Goal: Task Accomplishment & Management: Manage account settings

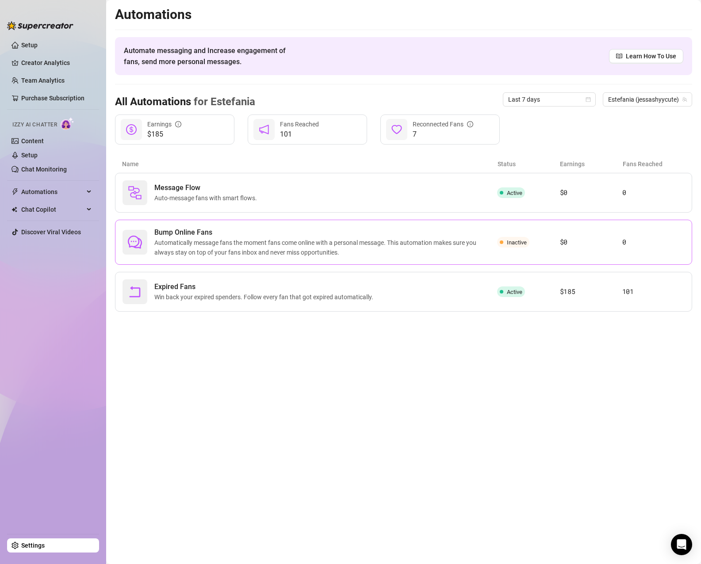
click at [330, 244] on span "Automatically message fans the moment fans come online with a personal message.…" at bounding box center [325, 247] width 343 height 19
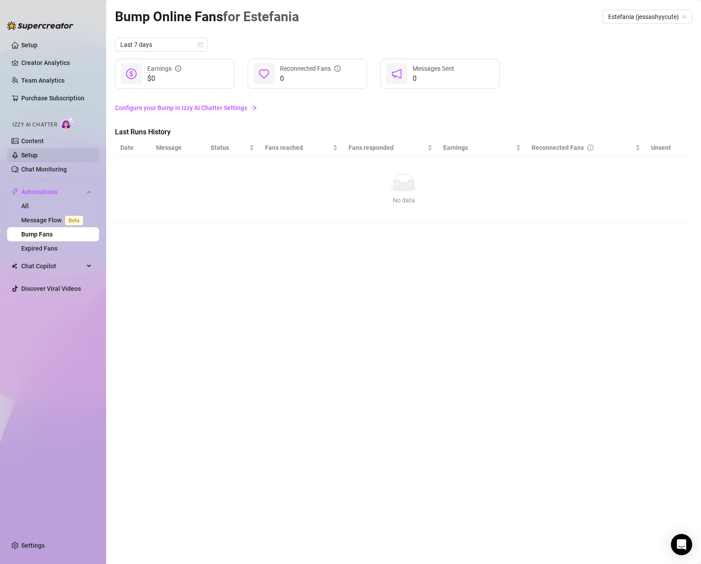
click at [38, 154] on link "Setup" at bounding box center [29, 155] width 16 height 7
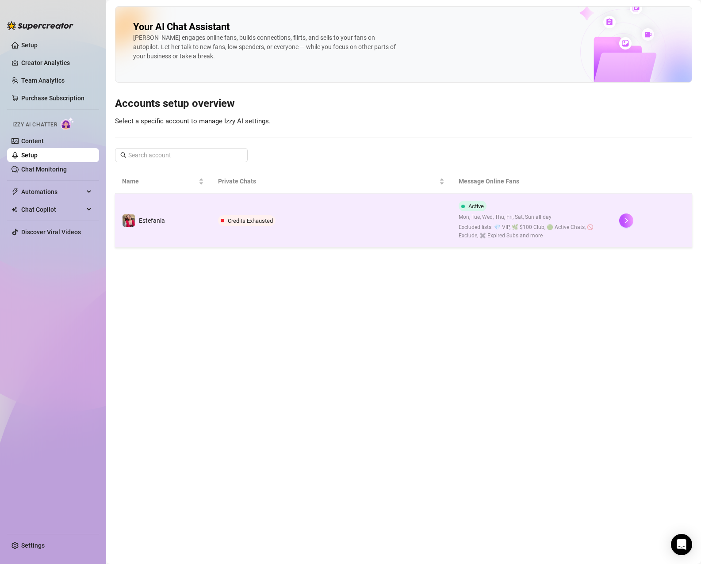
click at [340, 226] on td "Credits Exhausted" at bounding box center [331, 221] width 241 height 54
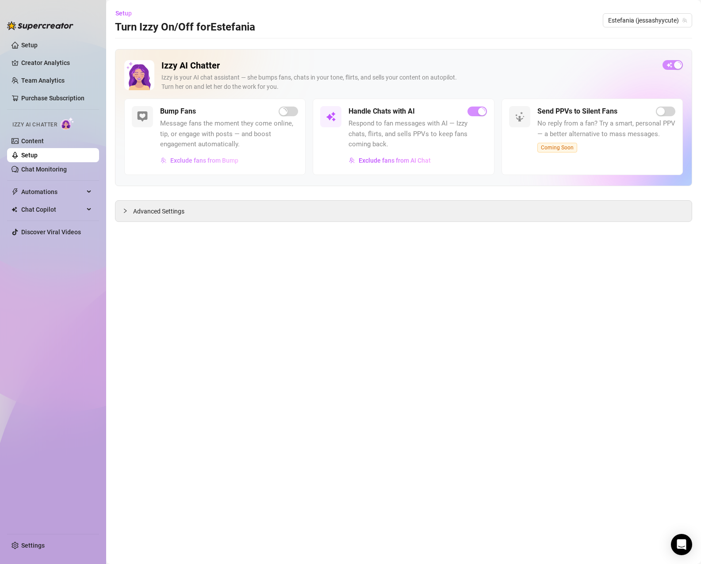
click at [220, 162] on span "Exclude fans from Bump" at bounding box center [204, 160] width 68 height 7
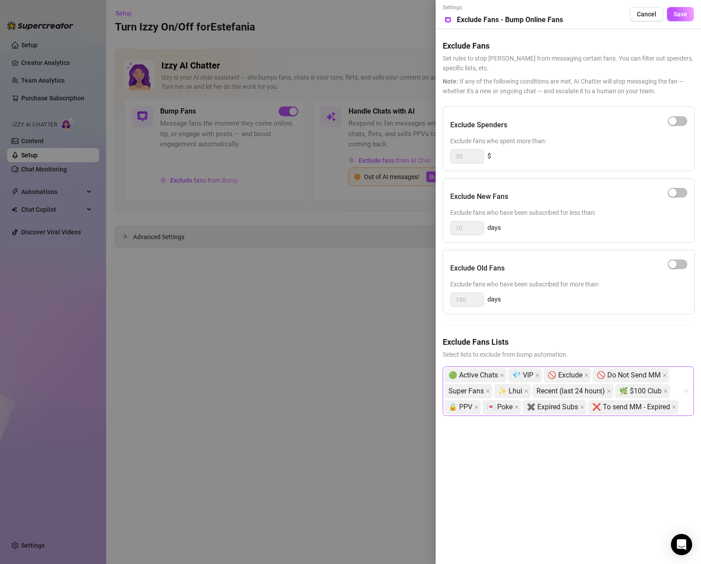
click at [568, 415] on div "🟢 Active Chats 💎 VIP 🚫 Exclude 🚫 Do Not Send MM Super Fans ✨ Lhui Recent (last …" at bounding box center [563, 391] width 238 height 48
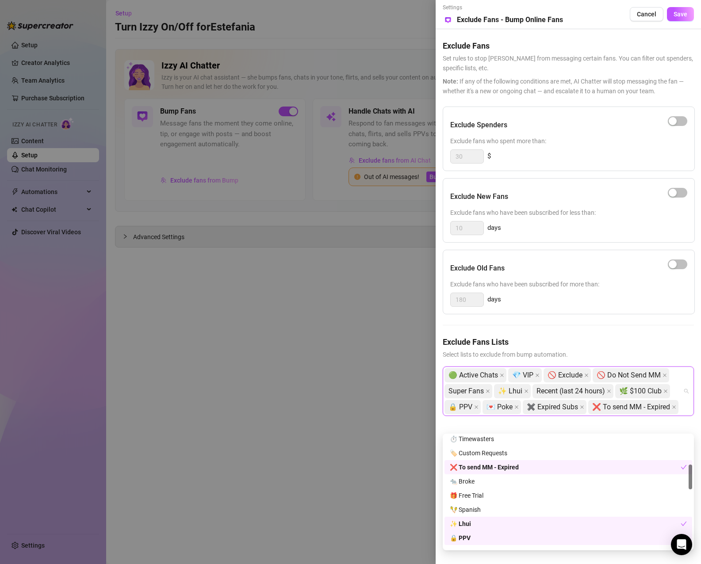
scroll to position [42, 0]
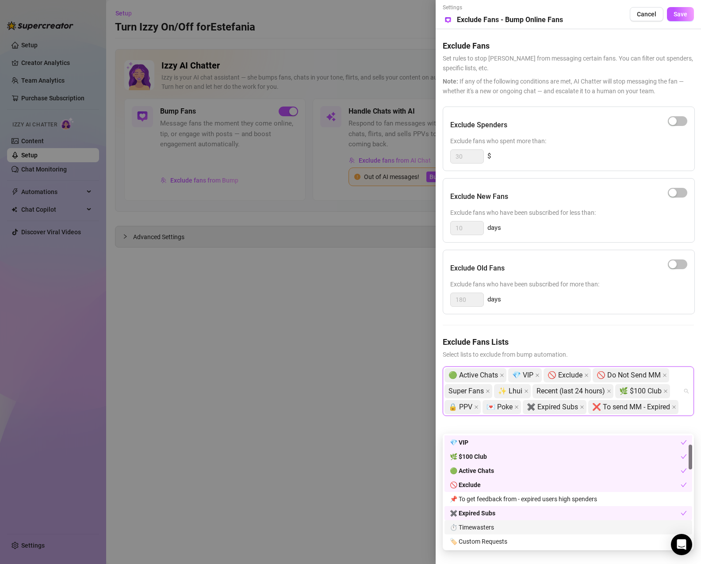
click at [362, 374] on div at bounding box center [350, 282] width 701 height 564
